Goal: Task Accomplishment & Management: Manage account settings

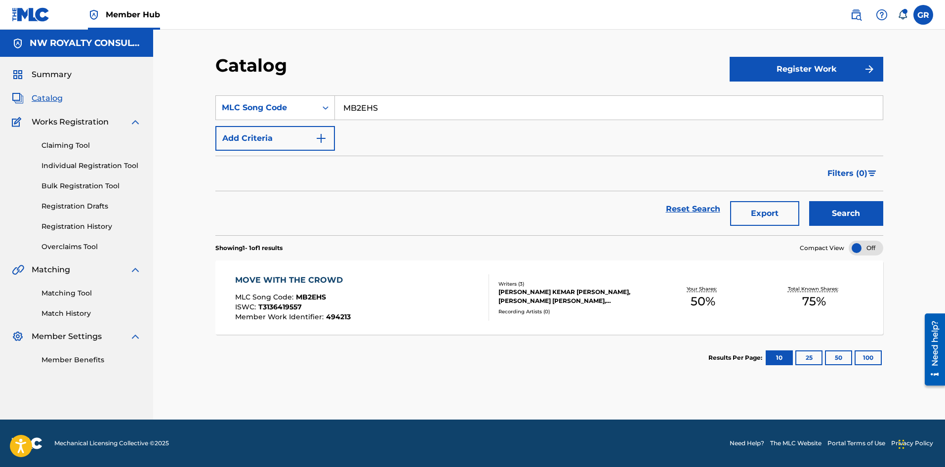
drag, startPoint x: 391, startPoint y: 110, endPoint x: 351, endPoint y: 105, distance: 40.3
click at [329, 104] on div "SearchWithCriteria718fcce6-eb61-4d39-9ea0-bc1a2244d8bd MLC Song Code MB2EHS" at bounding box center [549, 107] width 668 height 25
paste input "WC7VT8"
type input "WC7VT8"
click at [841, 213] on button "Search" at bounding box center [846, 213] width 74 height 25
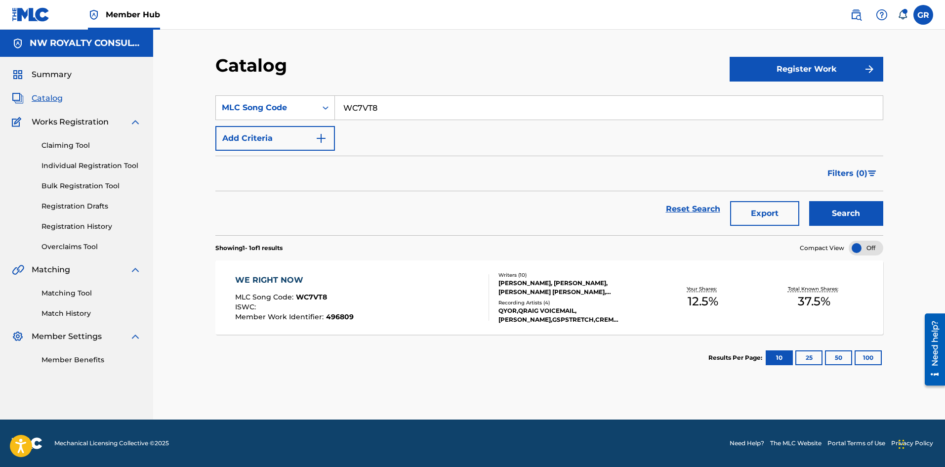
click at [287, 280] on div "WE RIGHT NOW" at bounding box center [294, 280] width 119 height 12
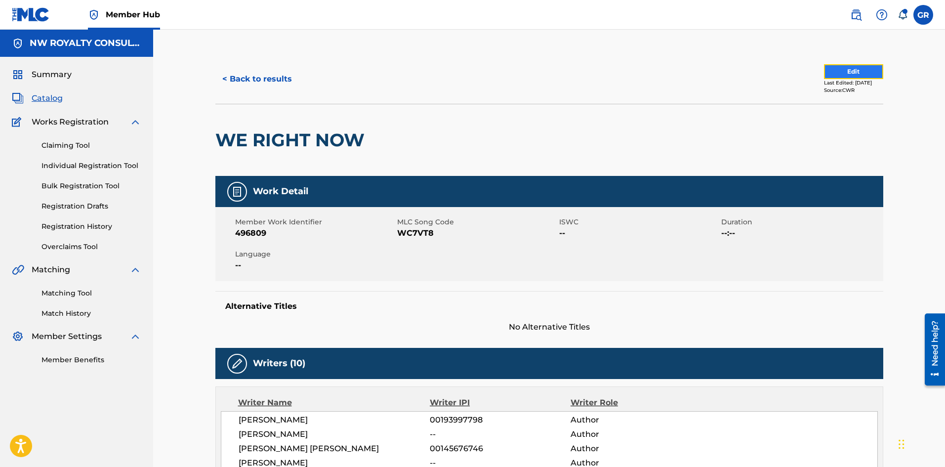
click at [847, 67] on button "Edit" at bounding box center [853, 71] width 59 height 15
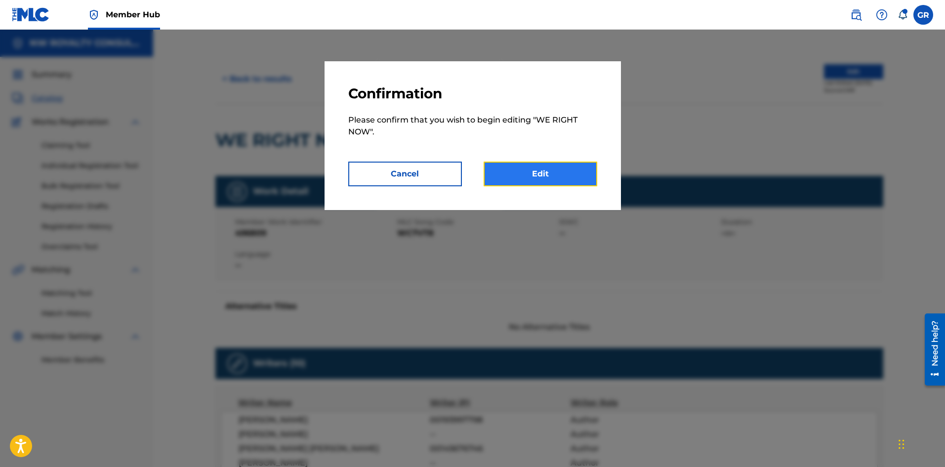
click at [555, 169] on link "Edit" at bounding box center [541, 174] width 114 height 25
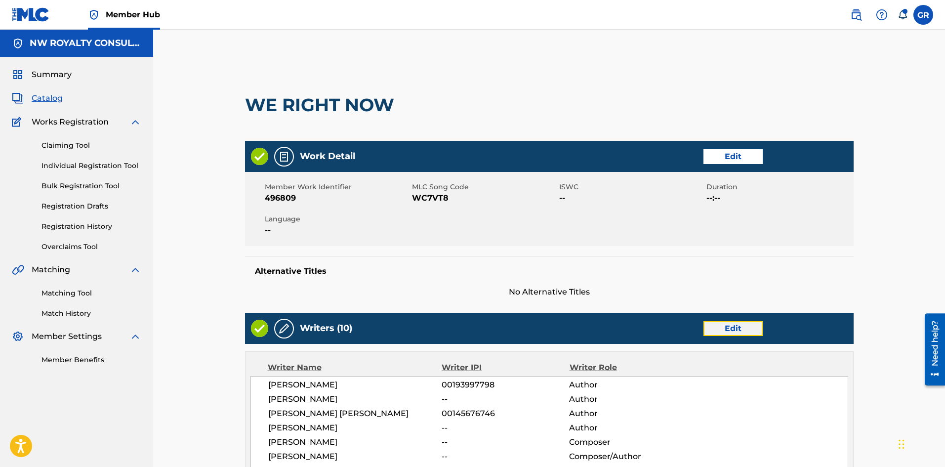
click at [730, 326] on link "Edit" at bounding box center [733, 328] width 59 height 15
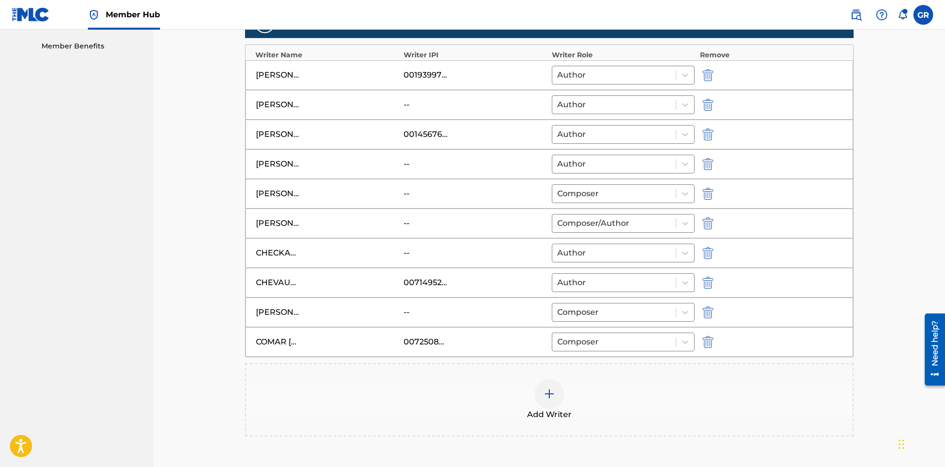
scroll to position [296, 0]
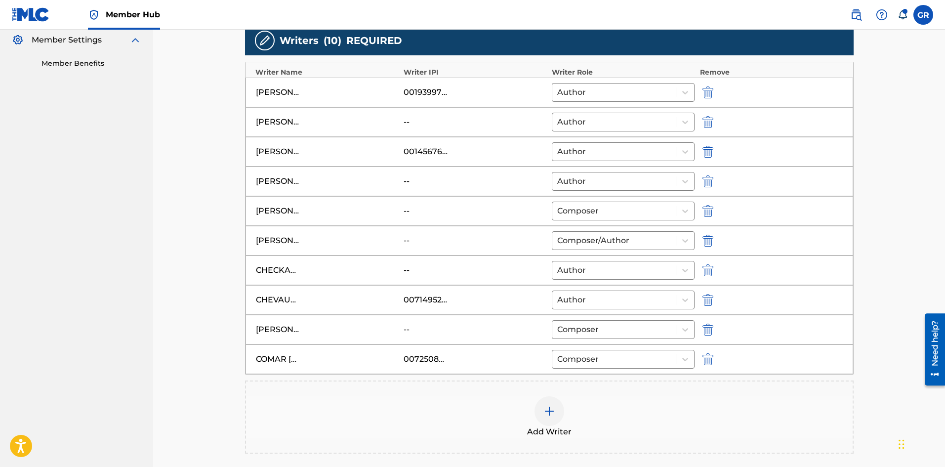
click at [291, 330] on div "[PERSON_NAME]" at bounding box center [278, 330] width 44 height 12
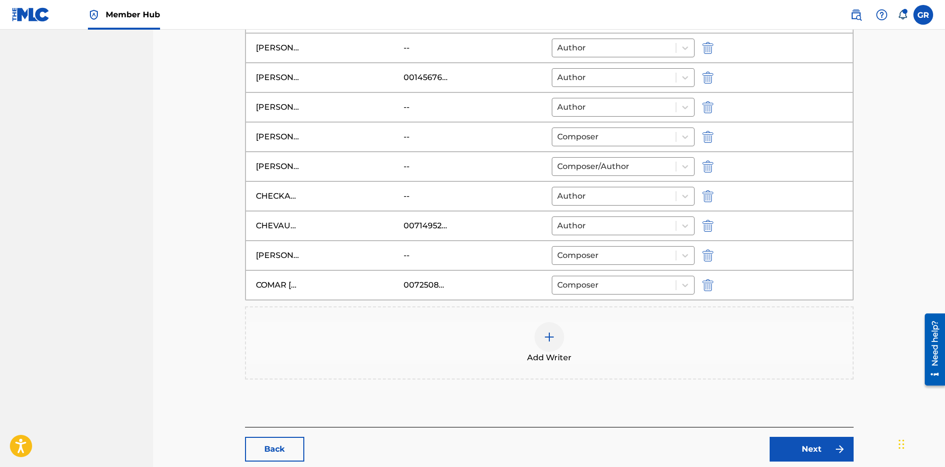
scroll to position [378, 0]
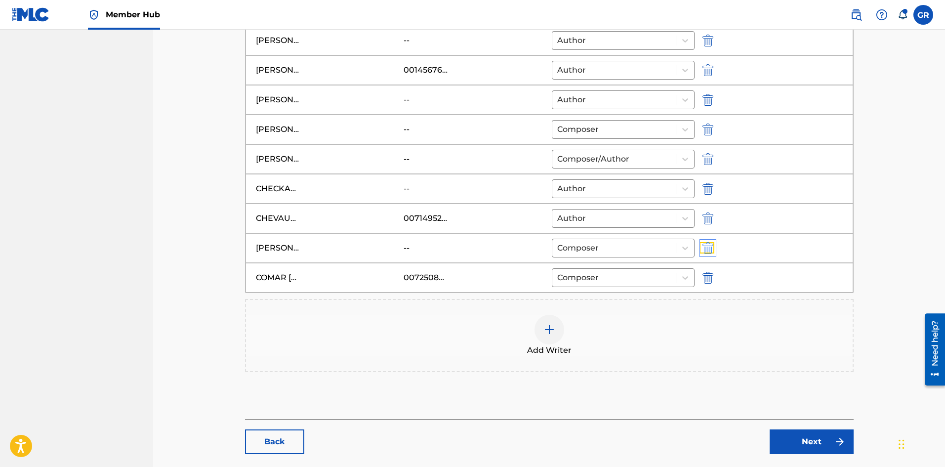
click at [710, 245] on img "submit" at bounding box center [708, 248] width 11 height 12
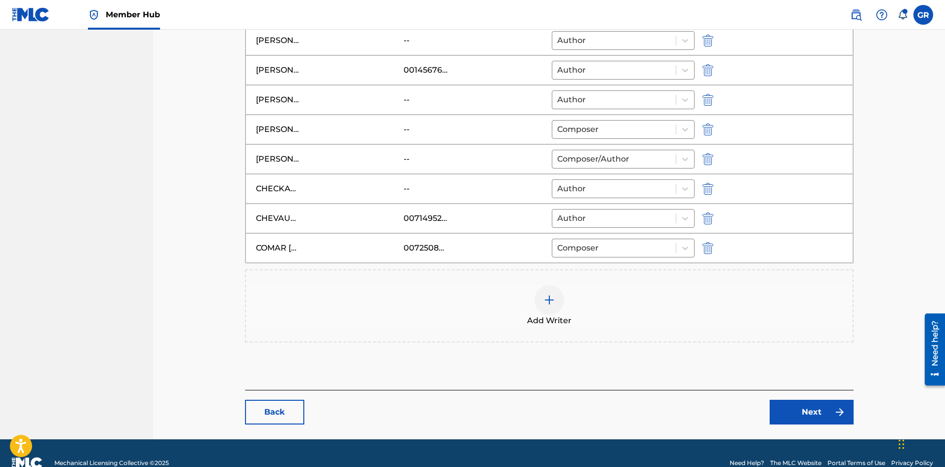
click at [552, 299] on img at bounding box center [550, 300] width 12 height 12
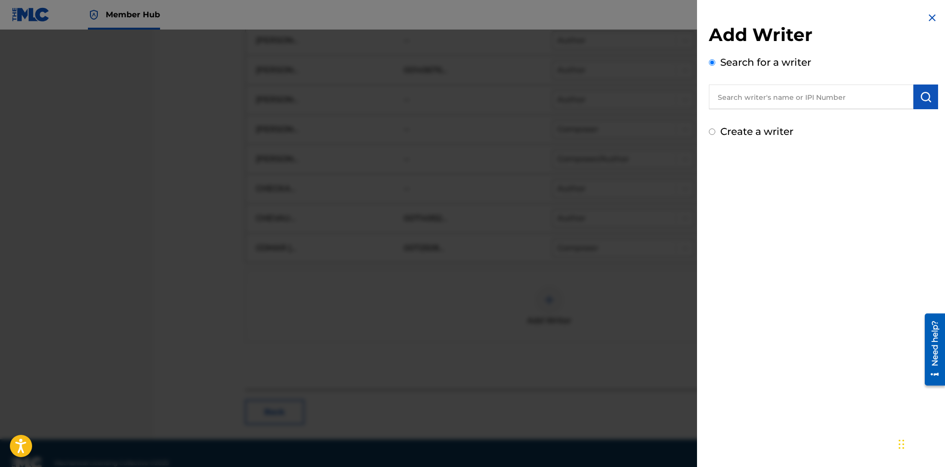
click at [742, 95] on input "text" at bounding box center [811, 96] width 205 height 25
paste input "[PERSON_NAME]"
type input "[PERSON_NAME]"
click at [926, 97] on img "submit" at bounding box center [926, 97] width 12 height 12
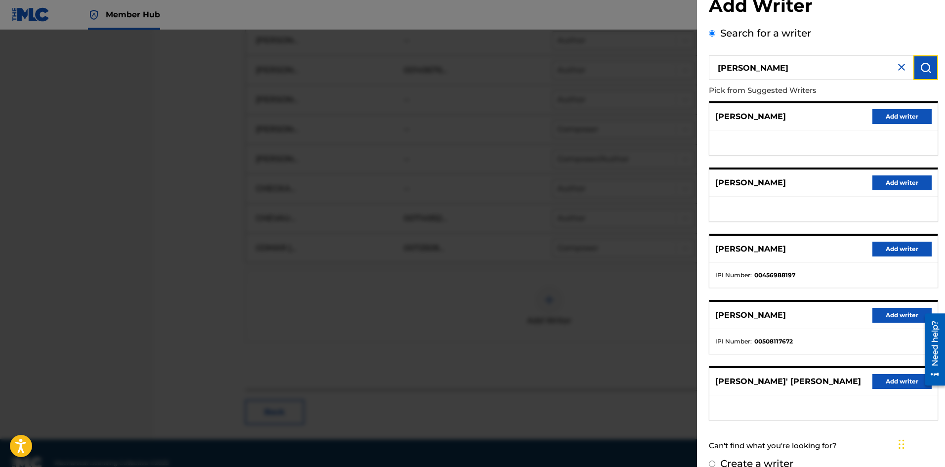
scroll to position [45, 0]
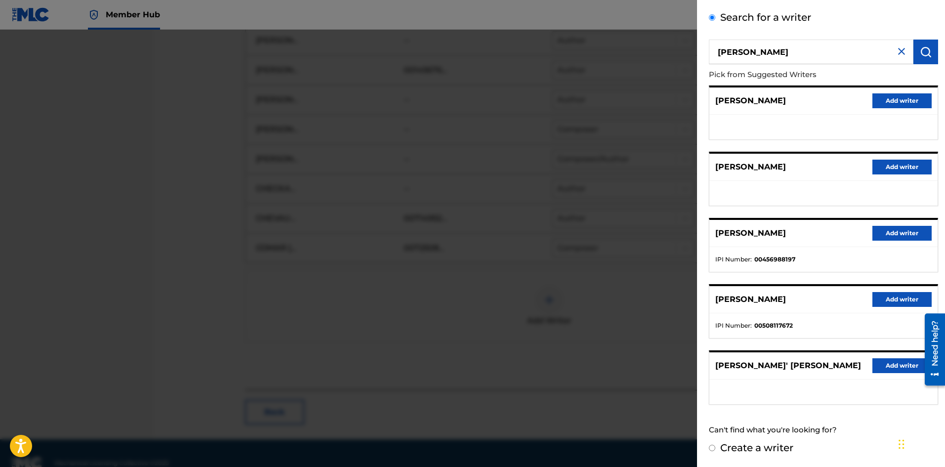
click at [714, 447] on input "Create a writer" at bounding box center [712, 448] width 6 height 6
radio input "false"
radio input "true"
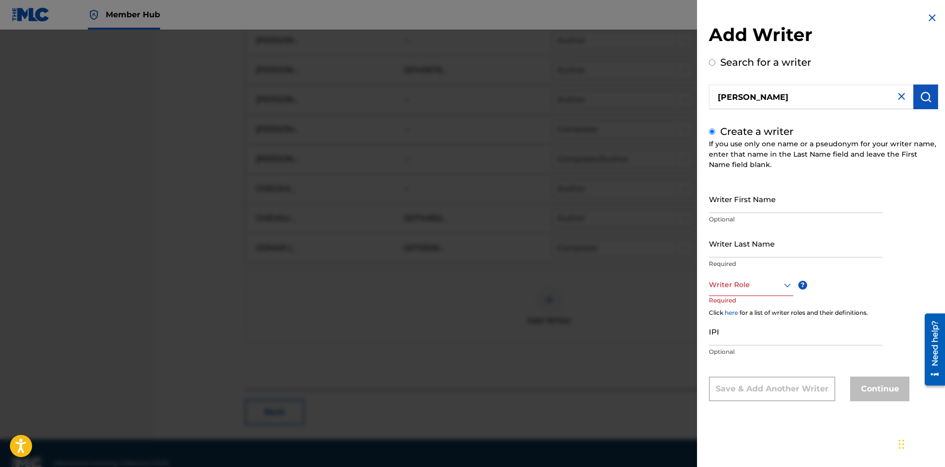
scroll to position [0, 0]
click at [753, 200] on input "Writer First Name" at bounding box center [796, 199] width 174 height 28
paste input "[PERSON_NAME]"
type input "[PERSON_NAME]"
click at [742, 241] on input "Writer Last Name" at bounding box center [796, 243] width 174 height 28
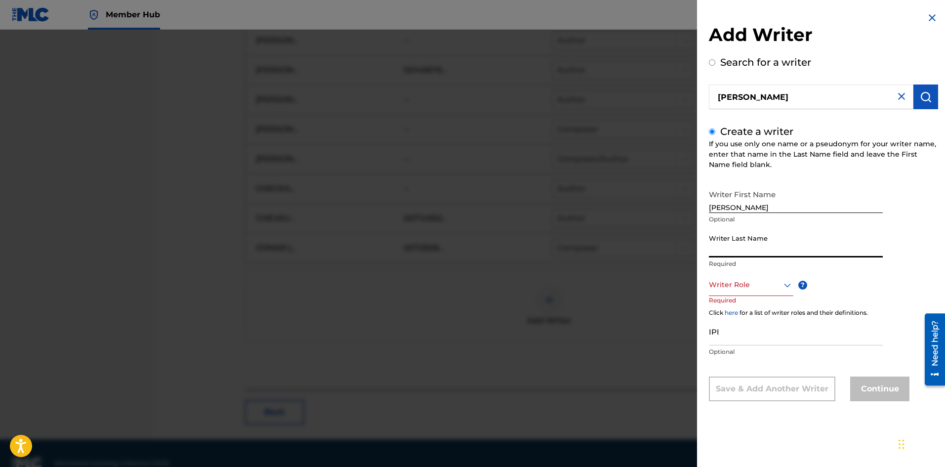
paste input "[PERSON_NAME]"
type input "[PERSON_NAME]"
click at [731, 331] on input "IPI" at bounding box center [796, 331] width 174 height 28
paste input "376813530"
type input "376813530"
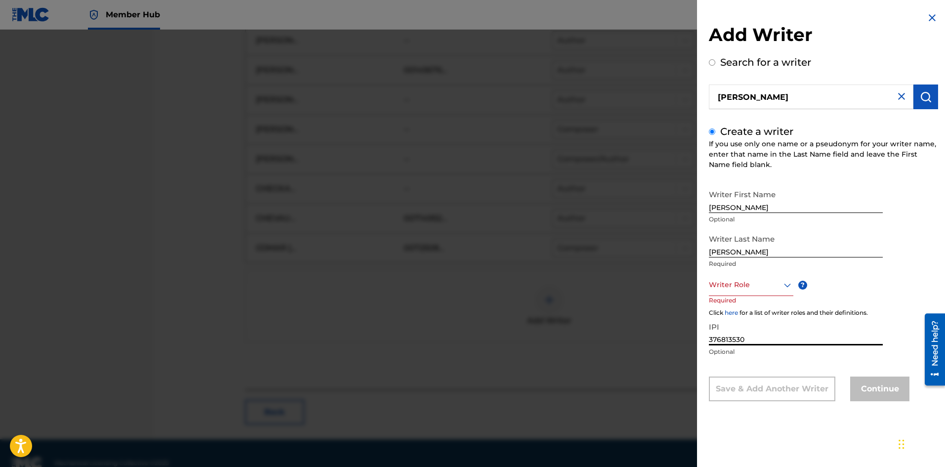
click at [768, 283] on div at bounding box center [751, 285] width 84 height 12
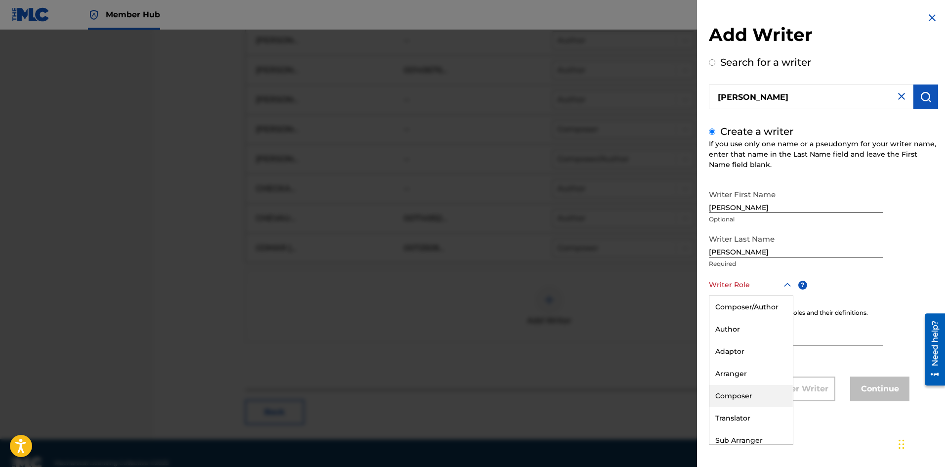
click at [744, 393] on div "Composer" at bounding box center [752, 396] width 84 height 22
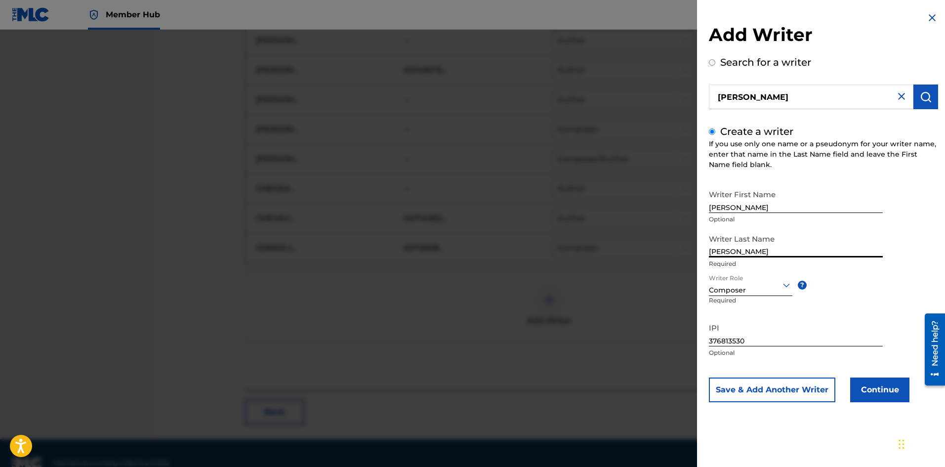
drag, startPoint x: 778, startPoint y: 251, endPoint x: 676, endPoint y: 253, distance: 101.3
click at [676, 253] on div "Add Writer Search for a writer [PERSON_NAME] Create a writer If you use only on…" at bounding box center [472, 248] width 945 height 437
type input "[PERSON_NAME]"
drag, startPoint x: 780, startPoint y: 208, endPoint x: 855, endPoint y: 205, distance: 75.1
click at [855, 205] on input "[PERSON_NAME]" at bounding box center [796, 199] width 174 height 28
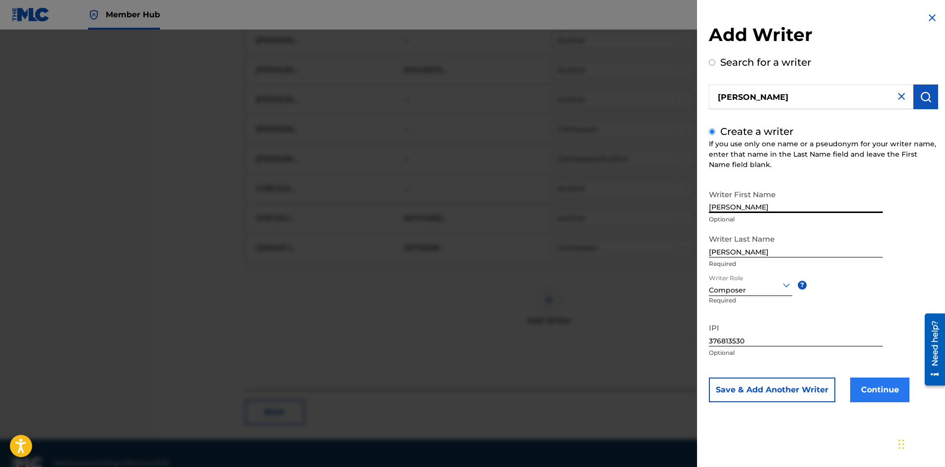
type input "[PERSON_NAME]"
click at [871, 387] on button "Continue" at bounding box center [879, 389] width 59 height 25
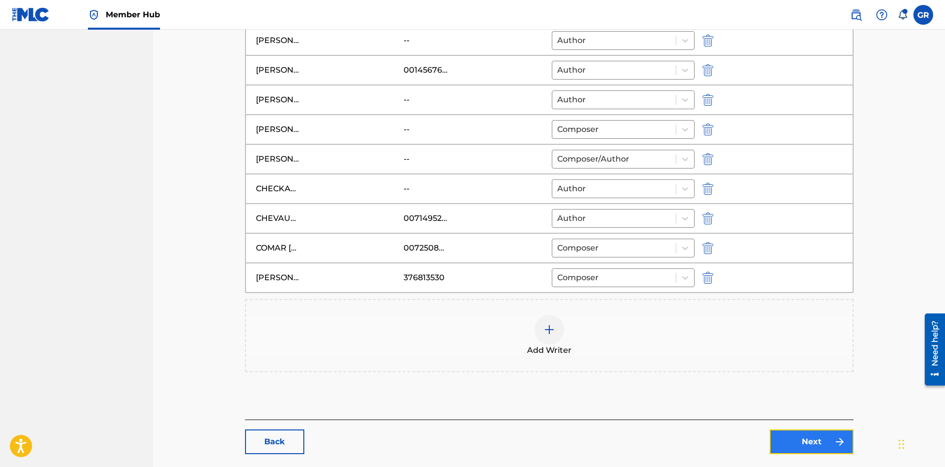
click at [805, 444] on link "Next" at bounding box center [812, 441] width 84 height 25
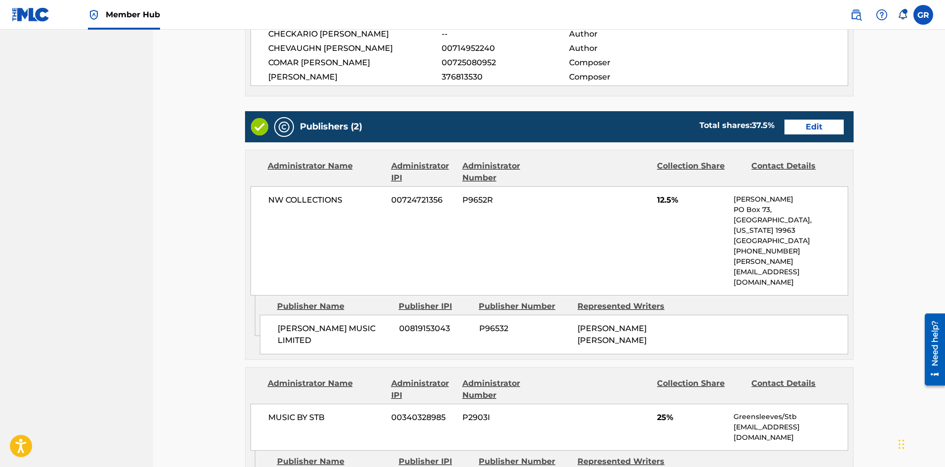
scroll to position [445, 0]
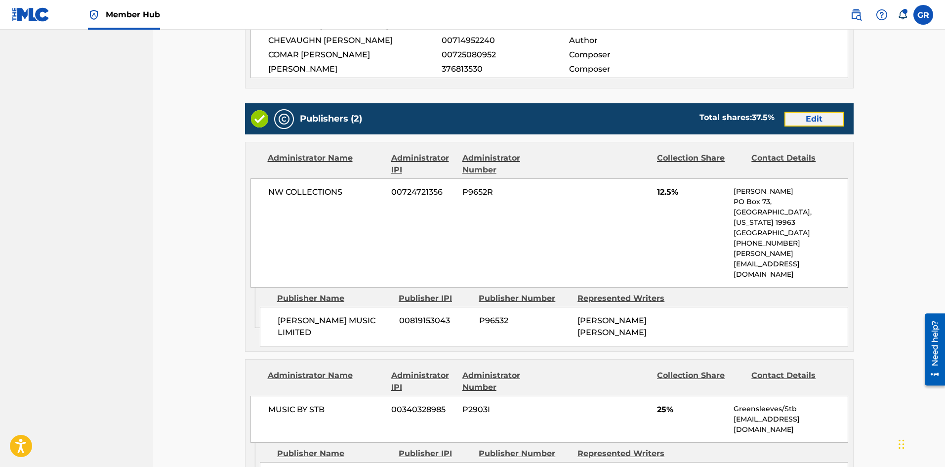
click at [810, 116] on link "Edit" at bounding box center [814, 119] width 59 height 15
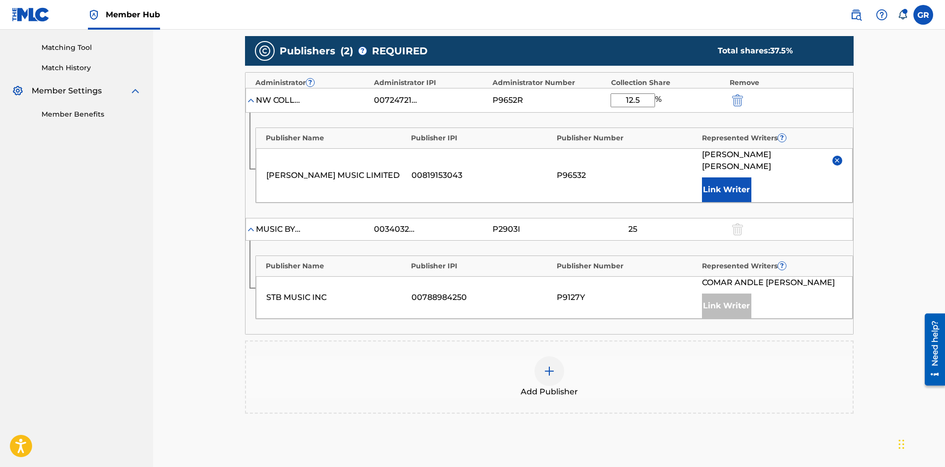
scroll to position [247, 0]
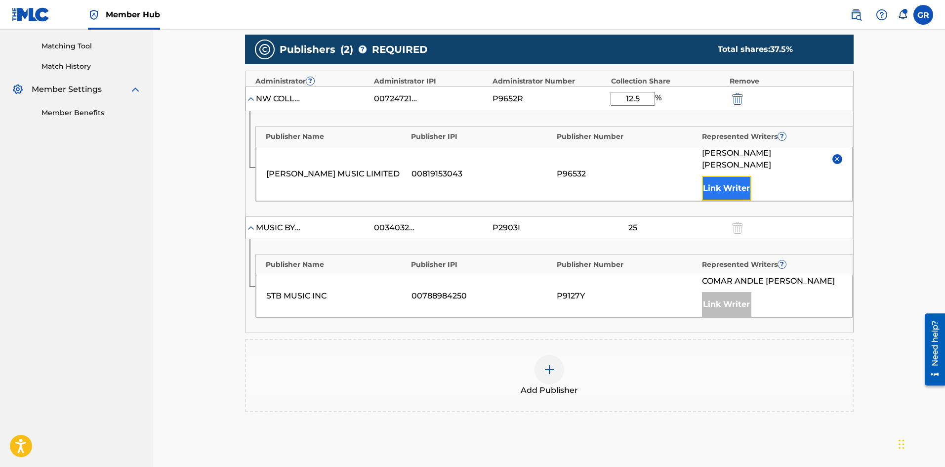
click at [741, 176] on button "Link Writer" at bounding box center [726, 188] width 49 height 25
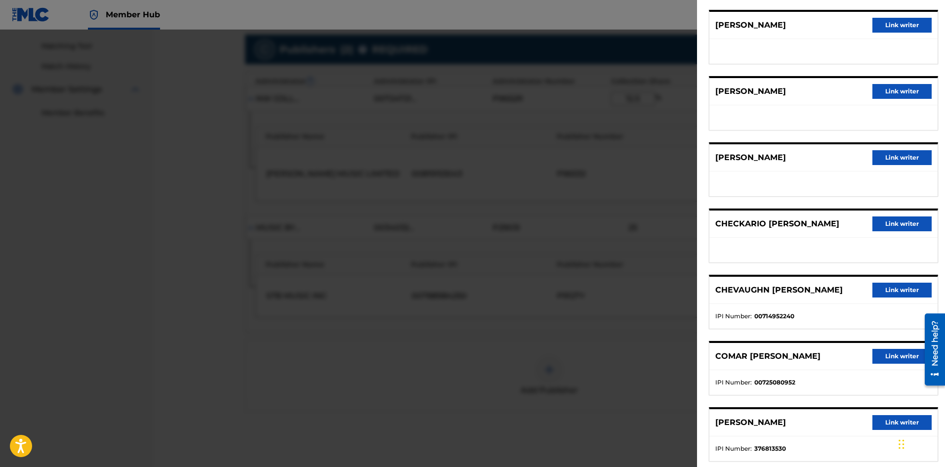
scroll to position [231, 0]
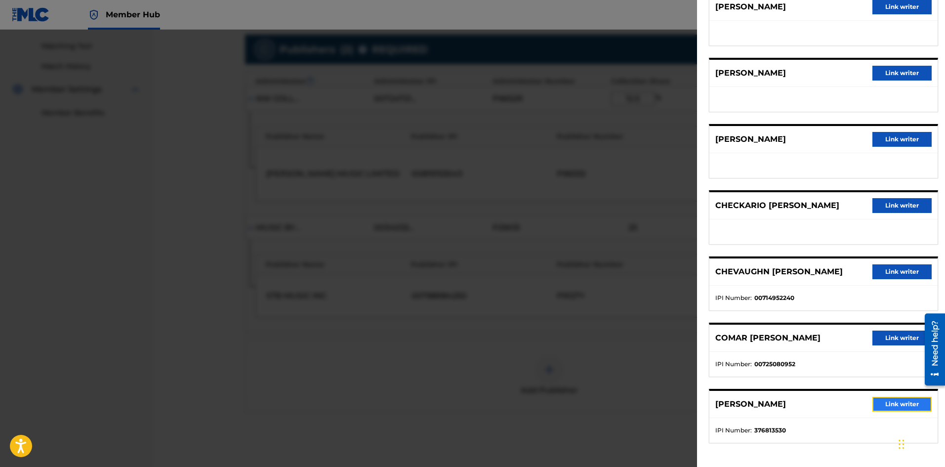
click at [899, 404] on button "Link writer" at bounding box center [902, 404] width 59 height 15
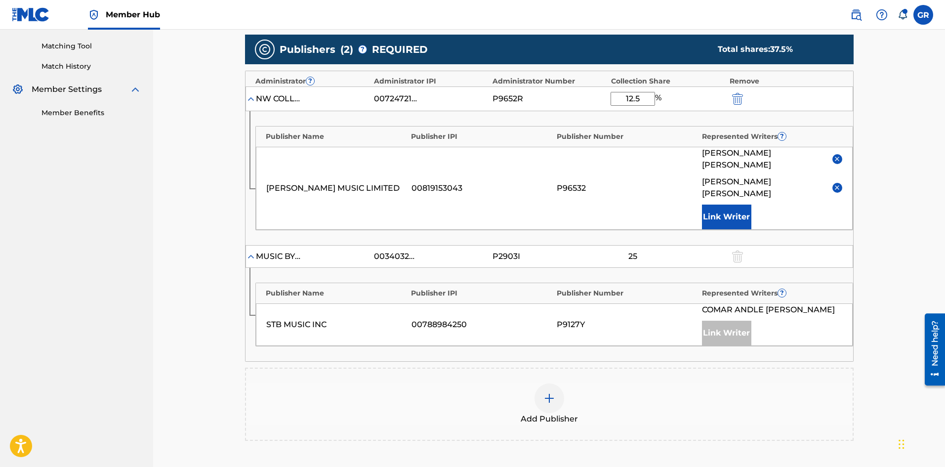
drag, startPoint x: 647, startPoint y: 98, endPoint x: 597, endPoint y: 95, distance: 50.0
click at [596, 94] on div "NW COLLECTIONS 00724721356 P9652R 12.5 %" at bounding box center [550, 98] width 608 height 25
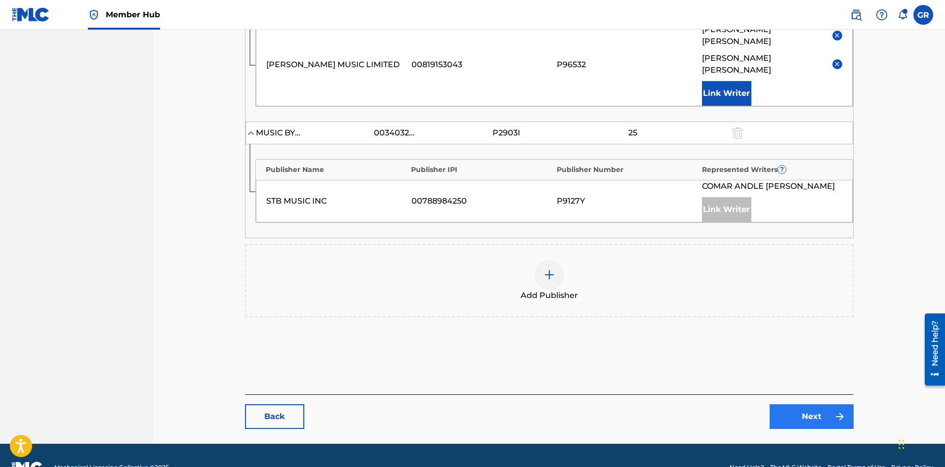
scroll to position [371, 0]
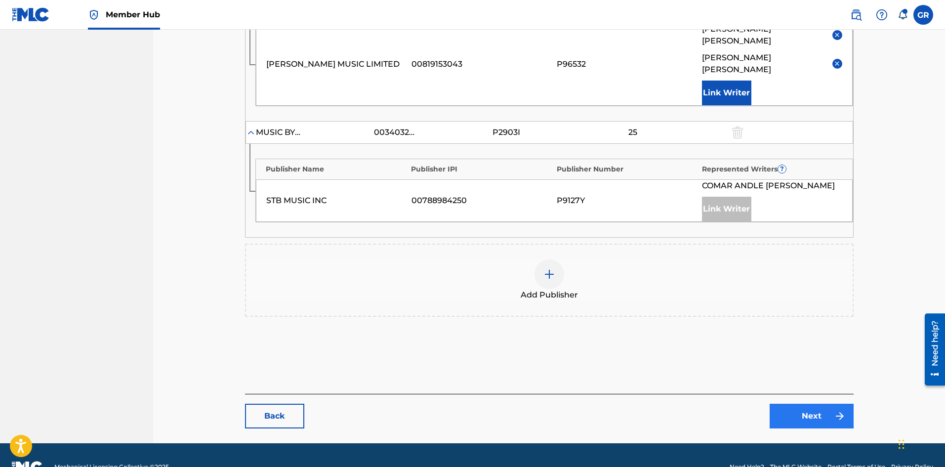
type input "31.25"
click at [817, 404] on link "Next" at bounding box center [812, 416] width 84 height 25
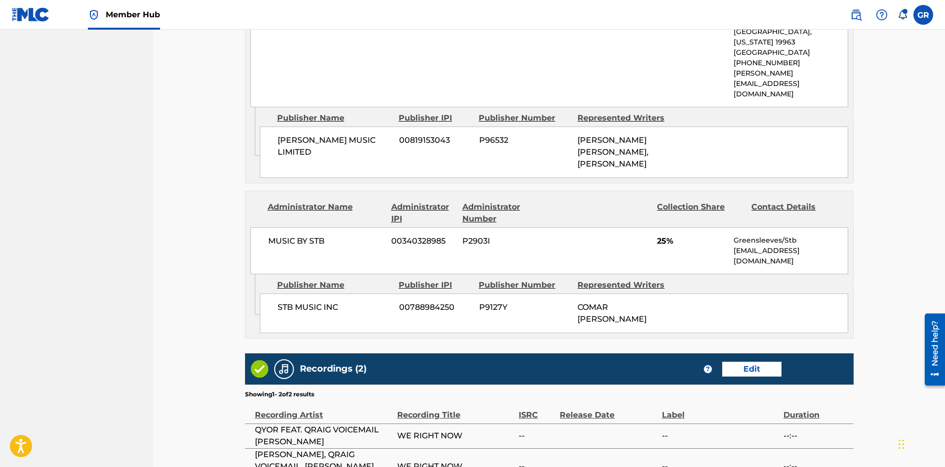
scroll to position [702, 0]
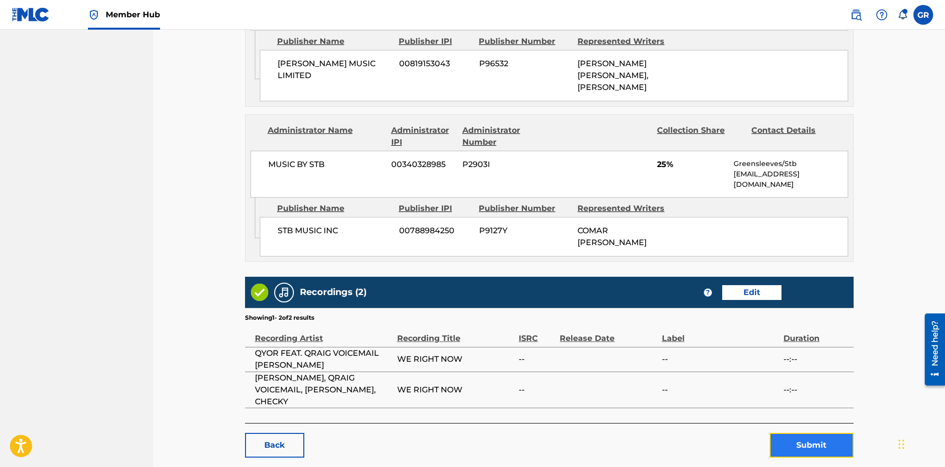
click at [813, 433] on button "Submit" at bounding box center [812, 445] width 84 height 25
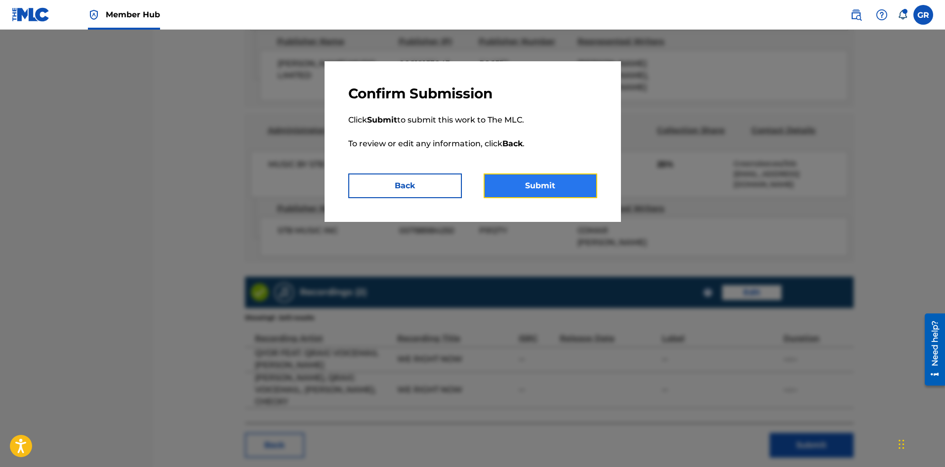
click at [565, 184] on button "Submit" at bounding box center [541, 185] width 114 height 25
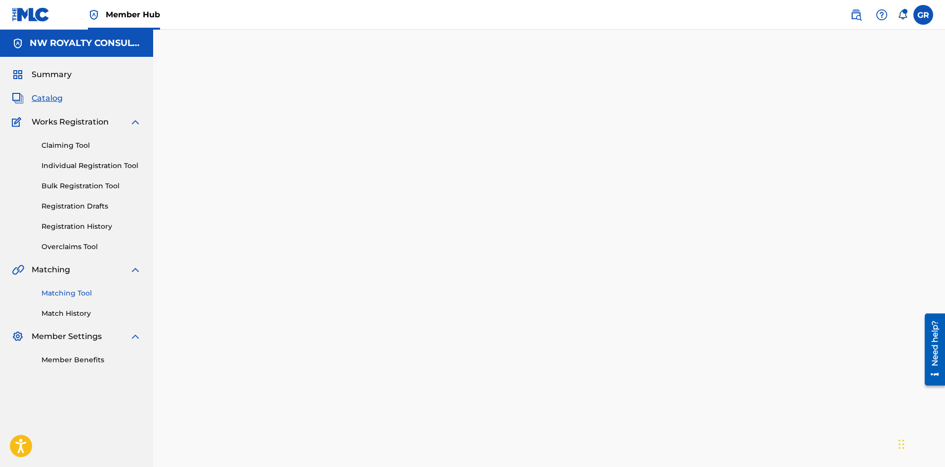
click at [71, 292] on link "Matching Tool" at bounding box center [92, 293] width 100 height 10
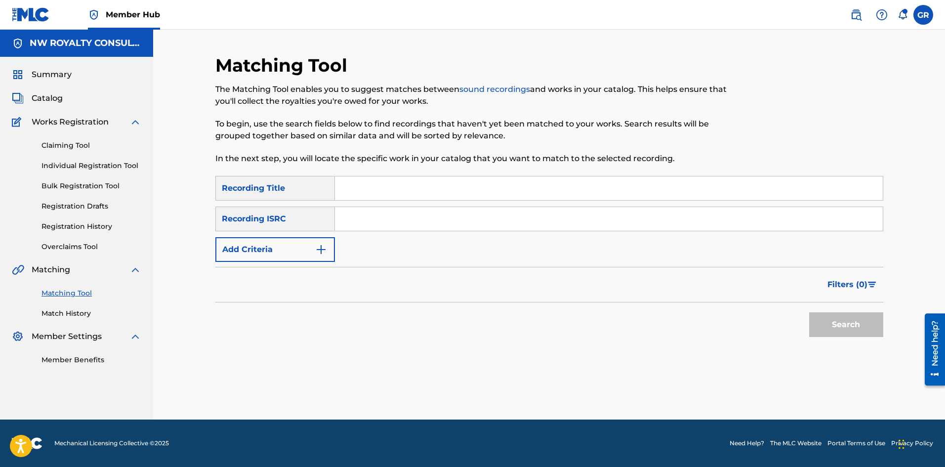
click at [363, 188] on input "Search Form" at bounding box center [609, 188] width 548 height 24
paste input "902672193"
drag, startPoint x: 362, startPoint y: 183, endPoint x: 320, endPoint y: 178, distance: 41.8
click at [305, 177] on div "SearchWithCriteria4f785b8d-99a7-43e5-858e-14b32cd15163 Recording Title 902672193" at bounding box center [549, 188] width 668 height 25
paste input "WE RIGHT NOW"
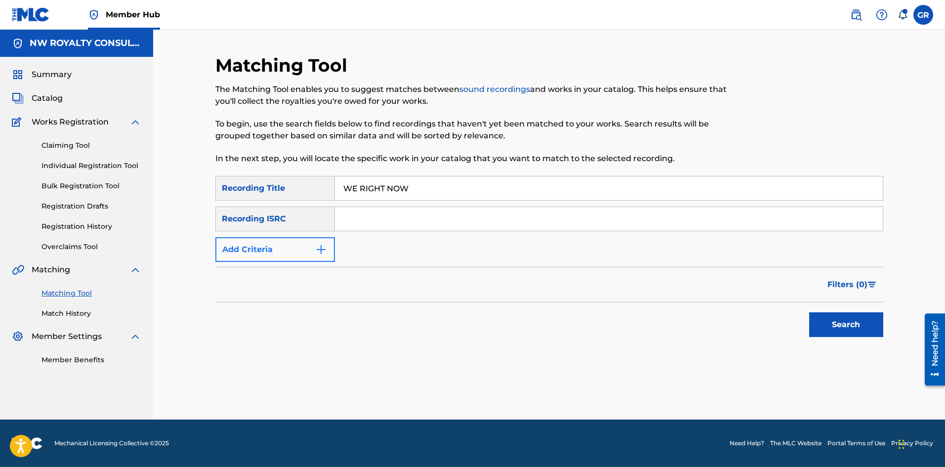
type input "WE RIGHT NOW"
click at [326, 245] on img "Search Form" at bounding box center [321, 250] width 12 height 12
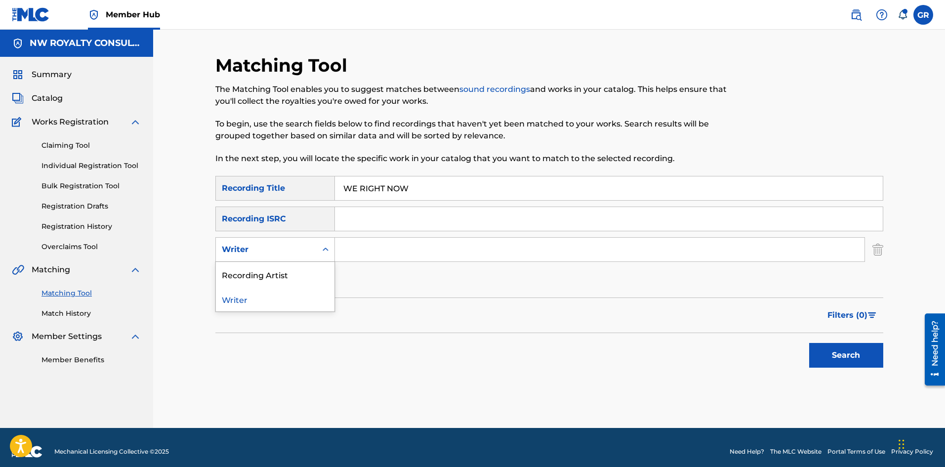
click at [326, 245] on icon "Search Form" at bounding box center [326, 250] width 10 height 10
click at [280, 272] on div "Recording Artist" at bounding box center [275, 274] width 119 height 25
click at [351, 249] on input "Search Form" at bounding box center [600, 250] width 530 height 24
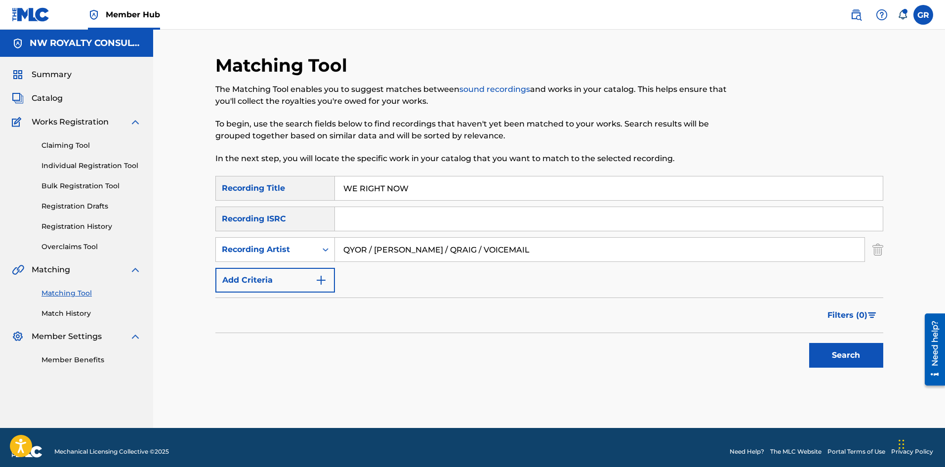
type input "QYOR / [PERSON_NAME] / QRAIG / VOICEMAIL"
click at [809, 343] on button "Search" at bounding box center [846, 355] width 74 height 25
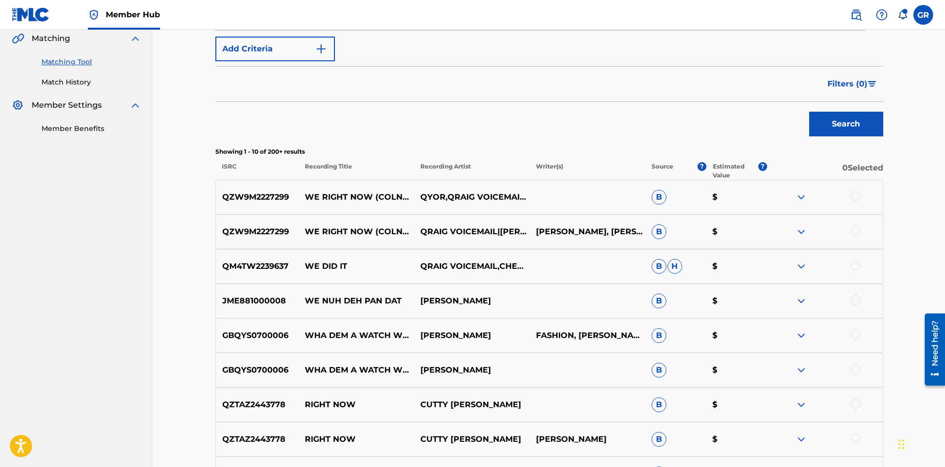
scroll to position [247, 0]
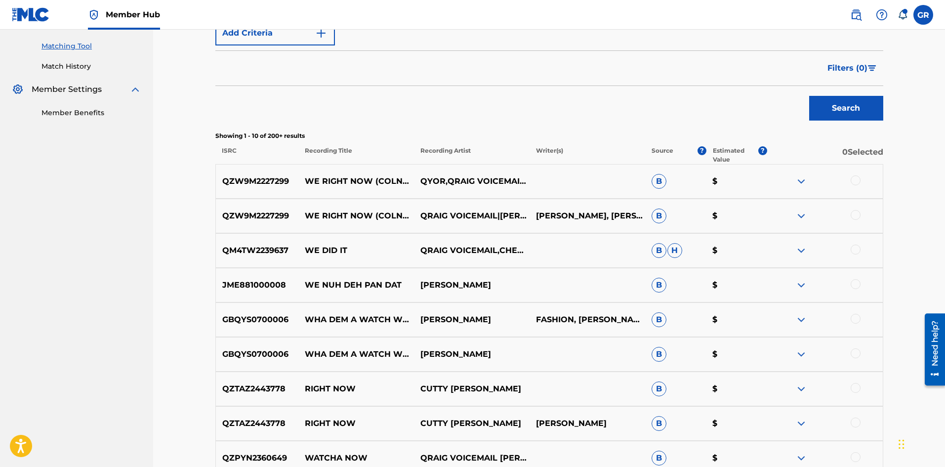
click at [273, 180] on p "QZW9M2227299" at bounding box center [257, 181] width 83 height 12
copy p "QZW9M2227299"
click at [858, 215] on div at bounding box center [856, 215] width 10 height 10
click at [857, 179] on div at bounding box center [856, 180] width 10 height 10
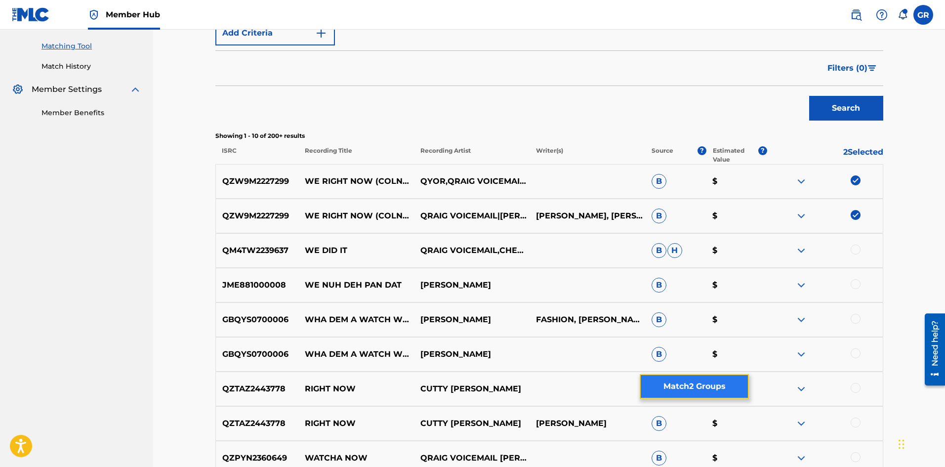
click at [690, 388] on button "Match 2 Groups" at bounding box center [694, 386] width 109 height 25
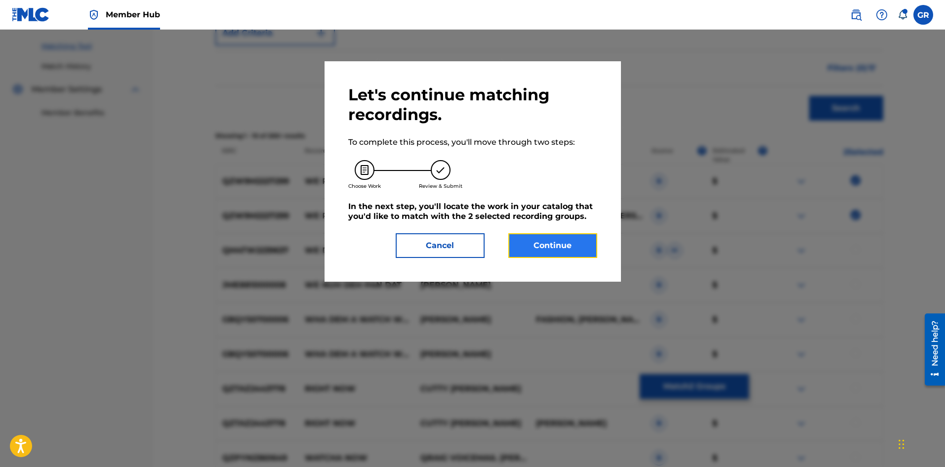
click at [564, 249] on button "Continue" at bounding box center [552, 245] width 89 height 25
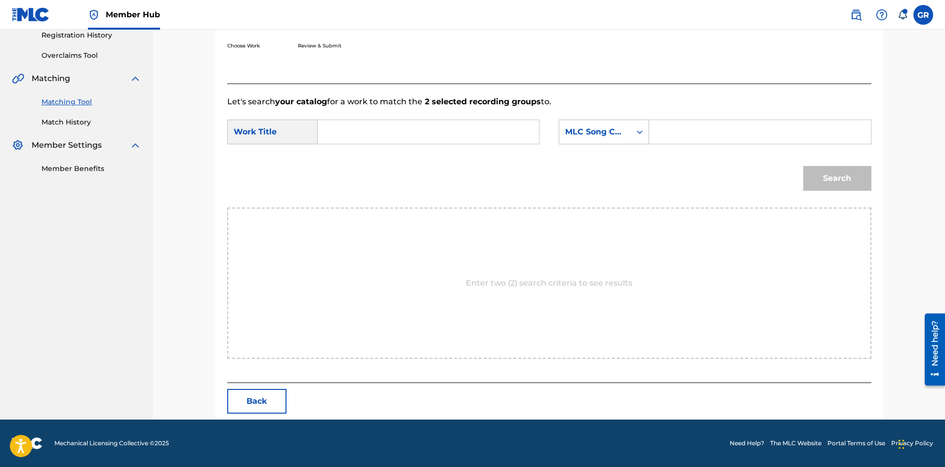
scroll to position [191, 0]
click at [336, 130] on input "Search Form" at bounding box center [428, 132] width 205 height 24
paste input "WE RIGHT NOW"
type input "WE RIGHT NOW"
